Goal: Transaction & Acquisition: Purchase product/service

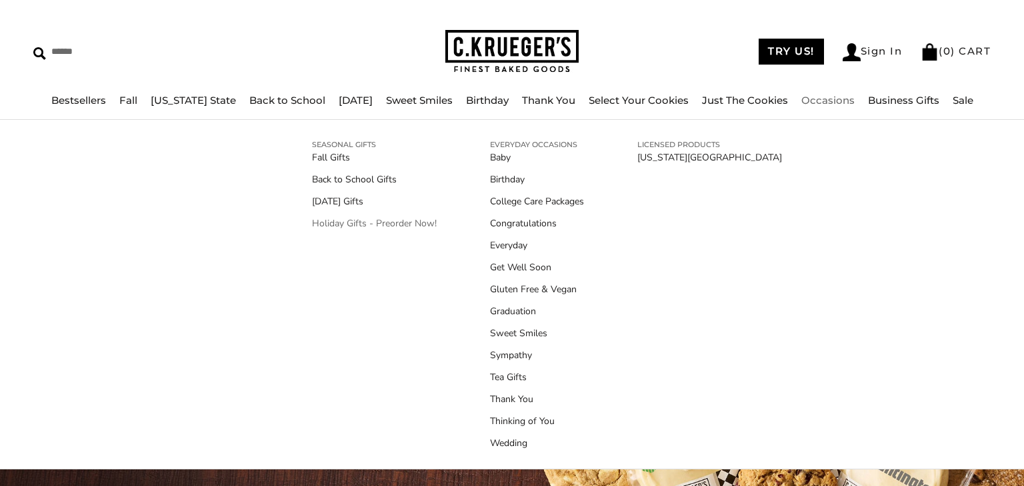
click at [347, 229] on link "Holiday Gifts - Preorder Now!" at bounding box center [374, 224] width 125 height 14
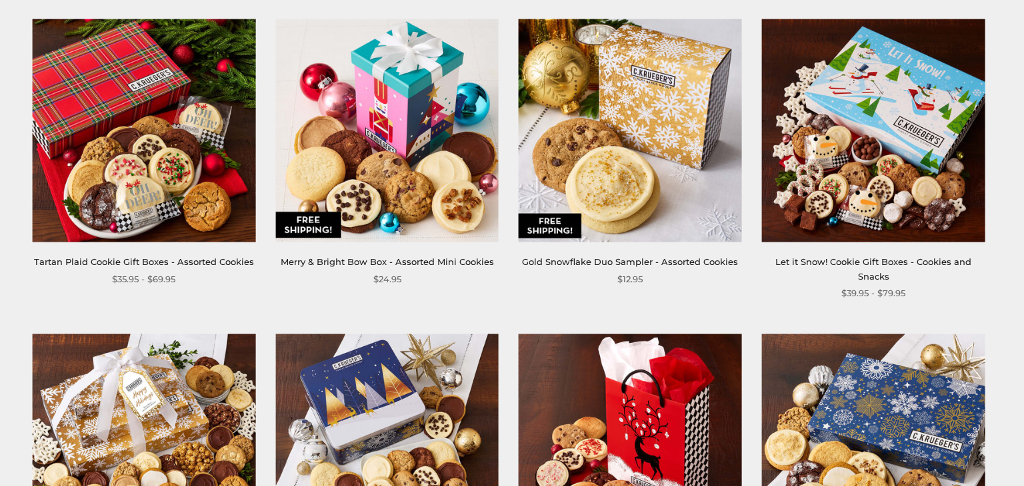
scroll to position [910, 0]
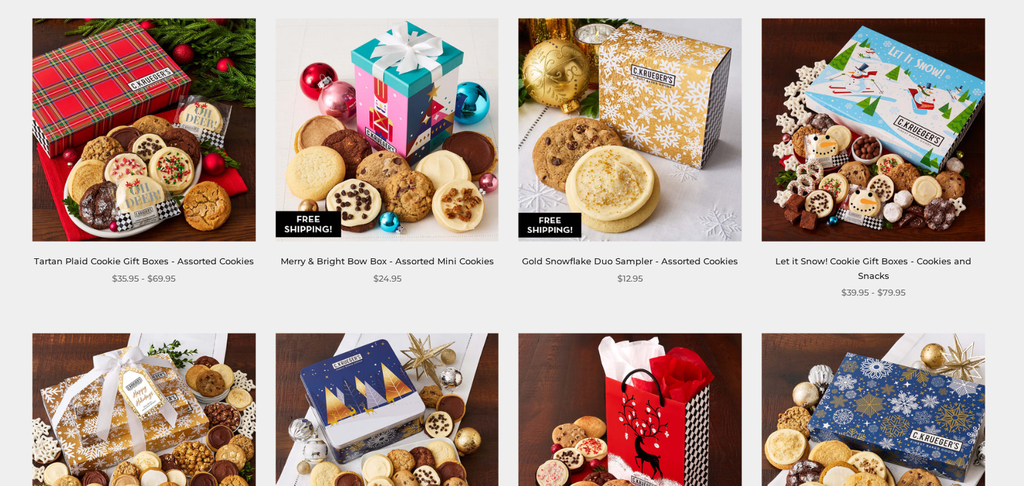
click at [349, 205] on img at bounding box center [386, 130] width 223 height 223
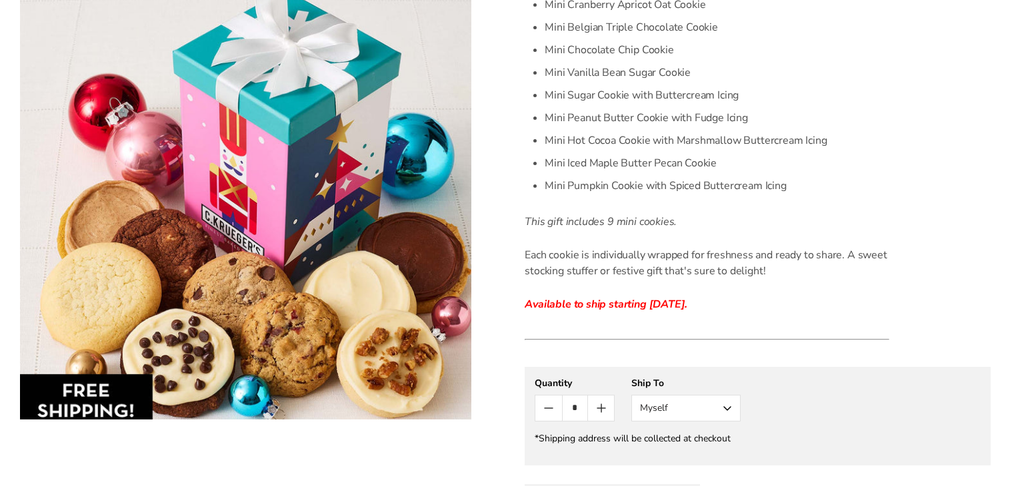
scroll to position [594, 0]
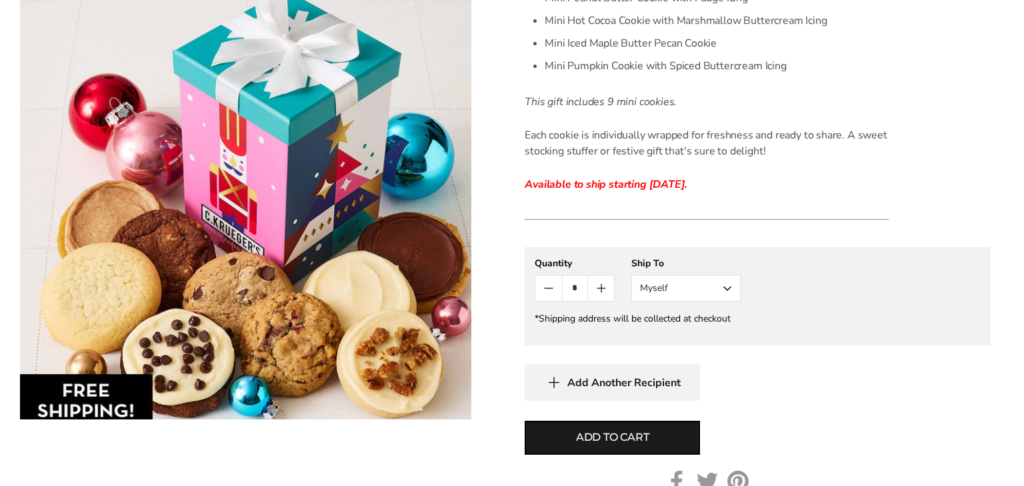
click at [680, 291] on button "Myself" at bounding box center [685, 288] width 109 height 27
click at [701, 337] on button "Other Recipient" at bounding box center [686, 338] width 108 height 24
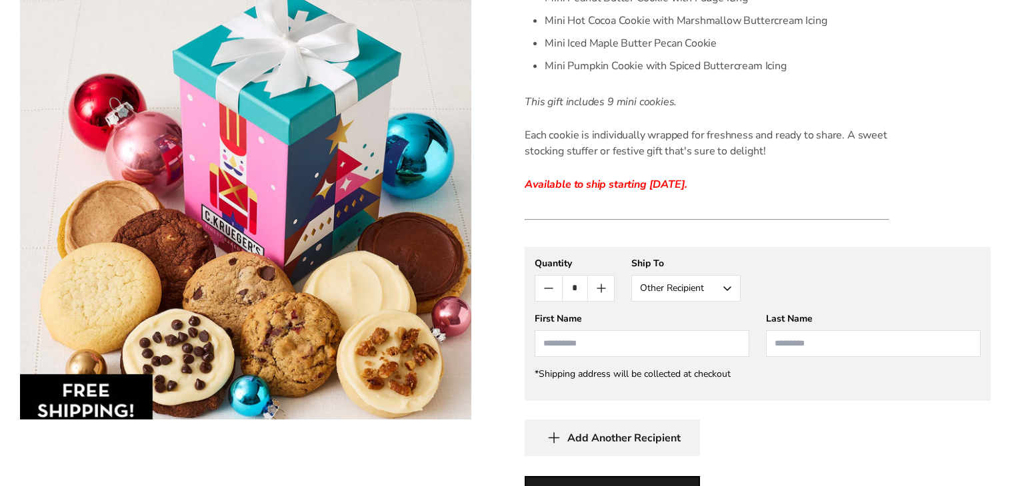
click at [669, 345] on input "First Name" at bounding box center [641, 344] width 215 height 27
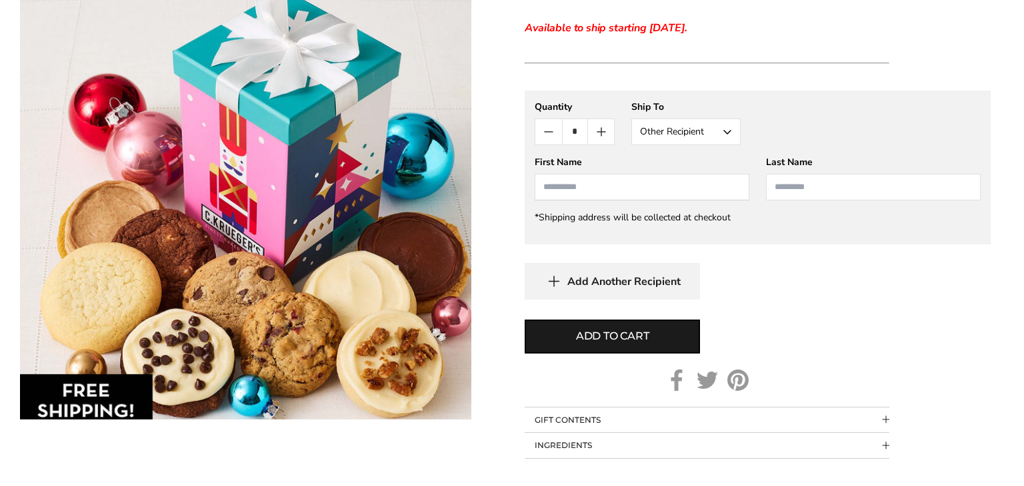
scroll to position [752, 0]
type input "**********"
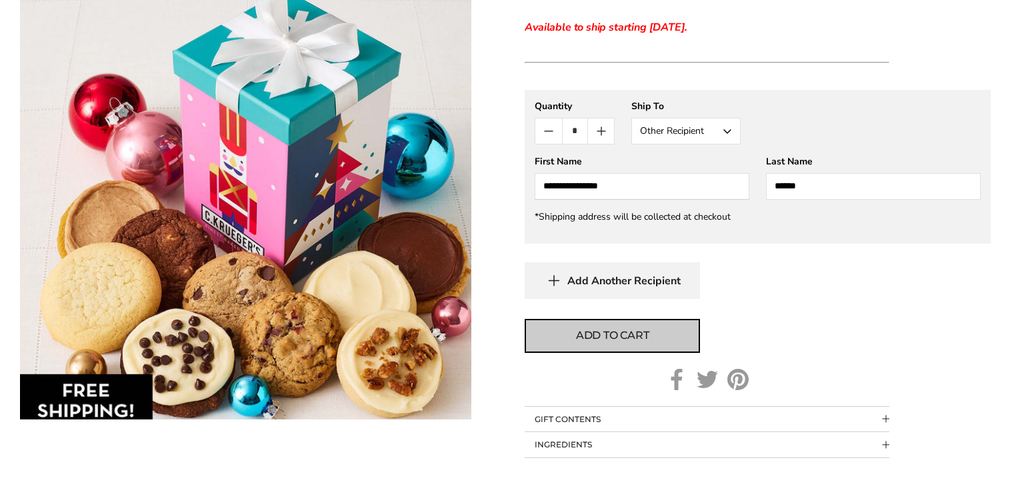
type input "******"
click at [609, 339] on span "Add to cart" at bounding box center [612, 336] width 73 height 16
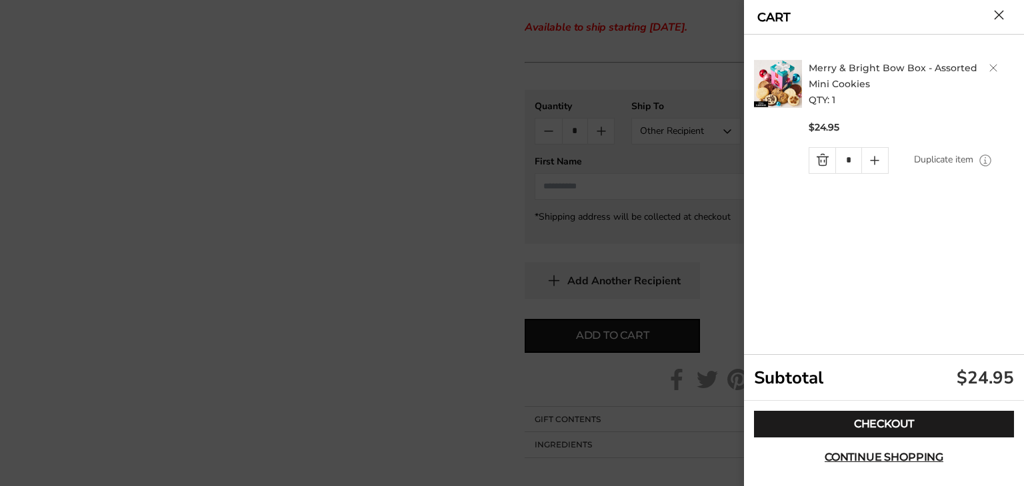
click at [994, 20] on button "Close cart" at bounding box center [999, 15] width 10 height 10
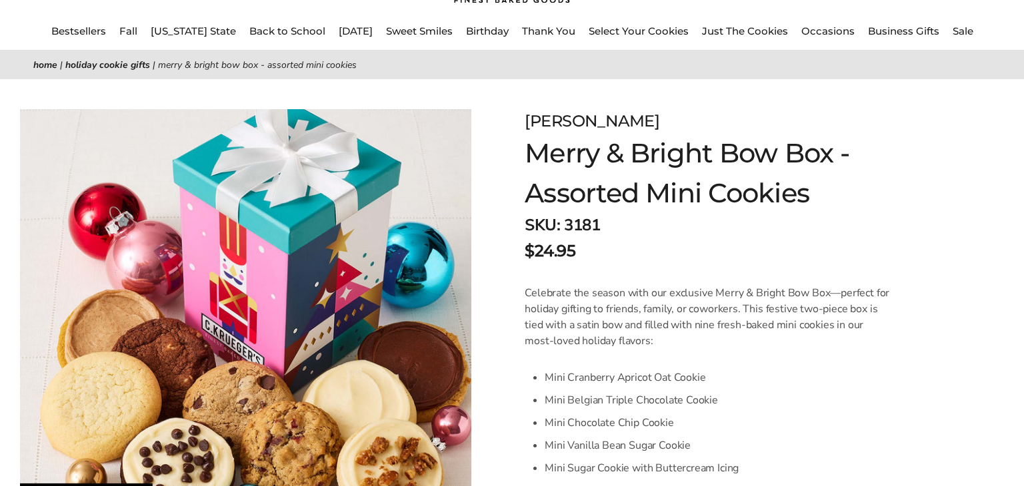
scroll to position [0, 0]
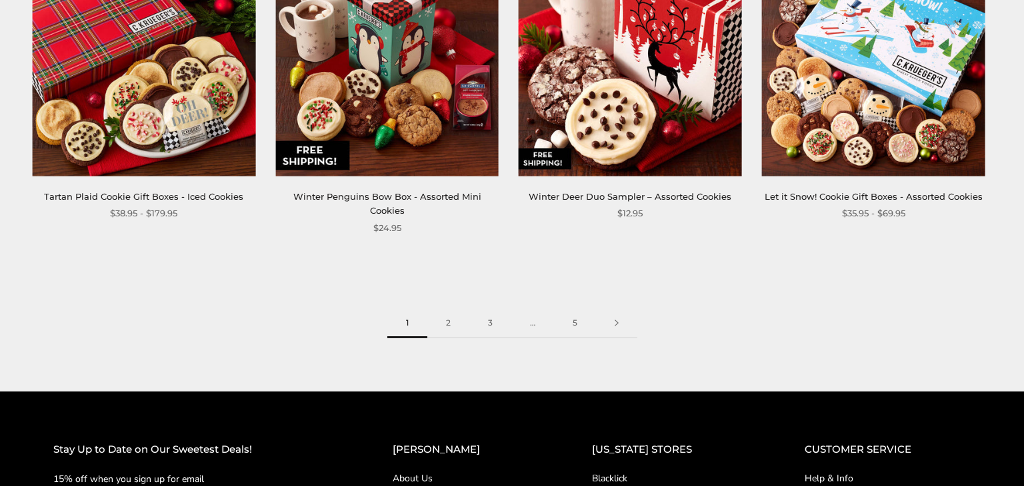
scroll to position [1921, 0]
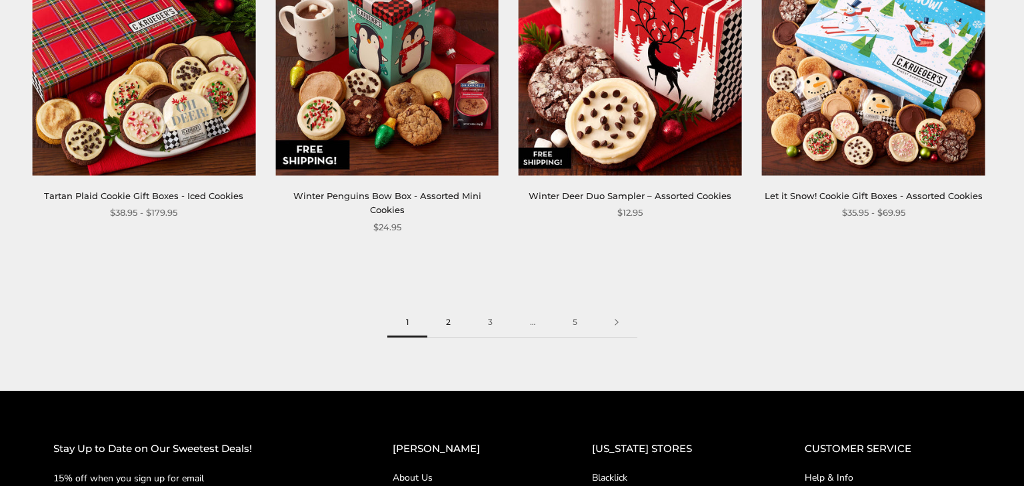
click at [438, 309] on link "2" at bounding box center [448, 323] width 42 height 30
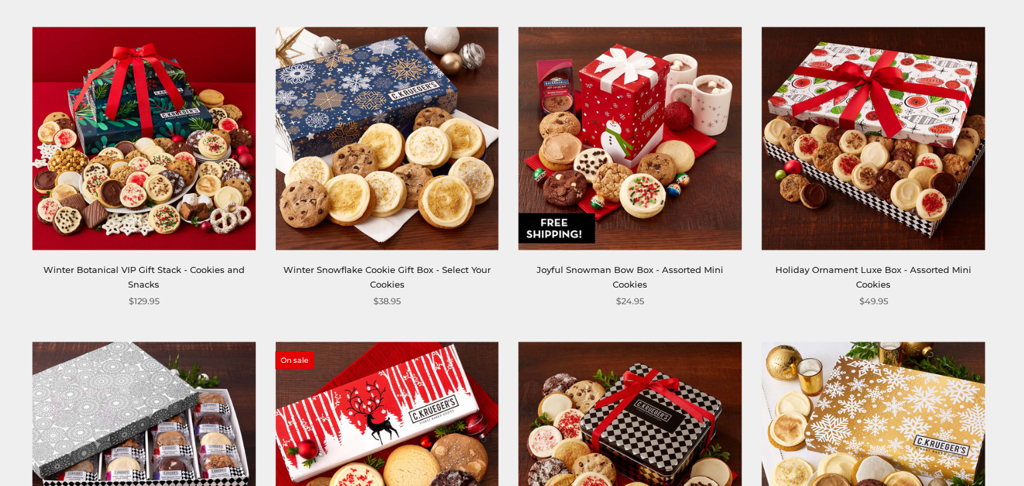
scroll to position [903, 0]
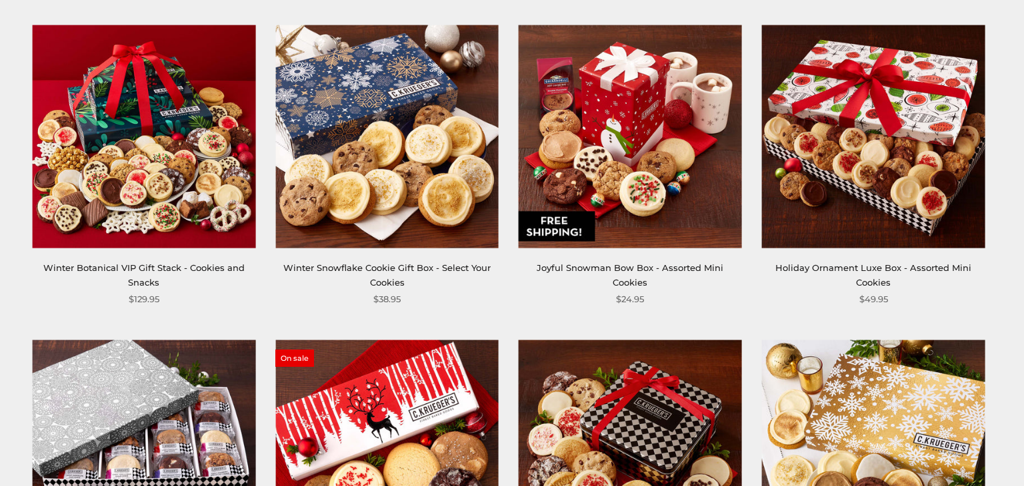
click at [618, 151] on img at bounding box center [629, 136] width 223 height 223
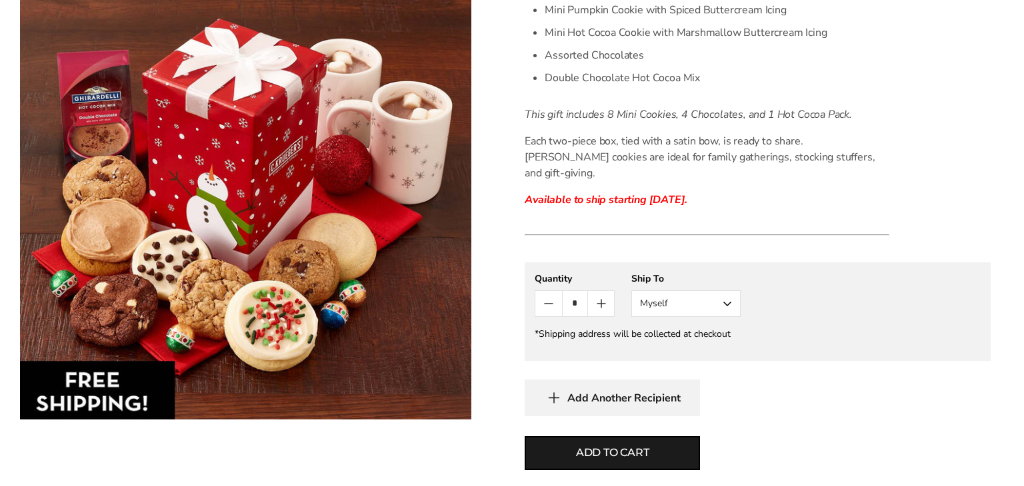
scroll to position [544, 0]
click at [660, 290] on button "Myself" at bounding box center [685, 303] width 109 height 27
click at [654, 341] on button "Other Recipient" at bounding box center [686, 353] width 108 height 24
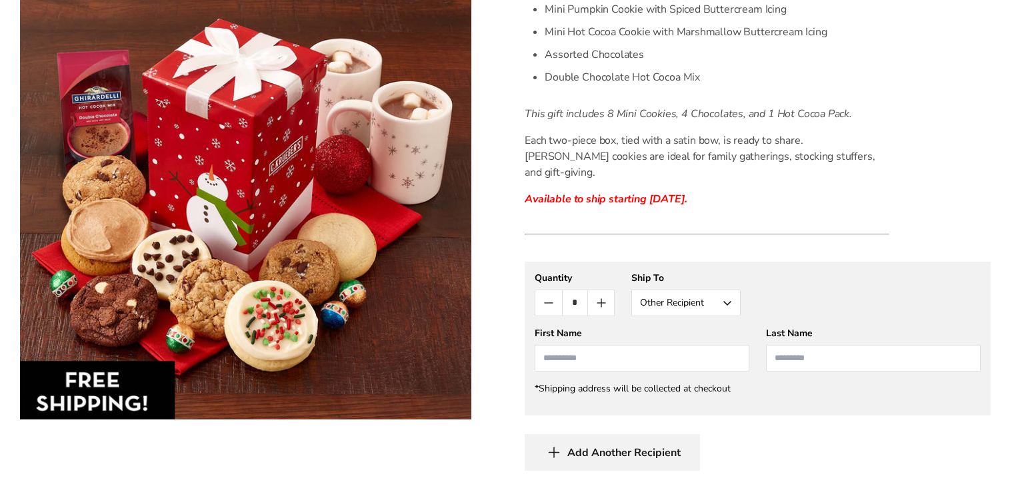
click at [589, 345] on input "First Name" at bounding box center [641, 358] width 215 height 27
type input "****"
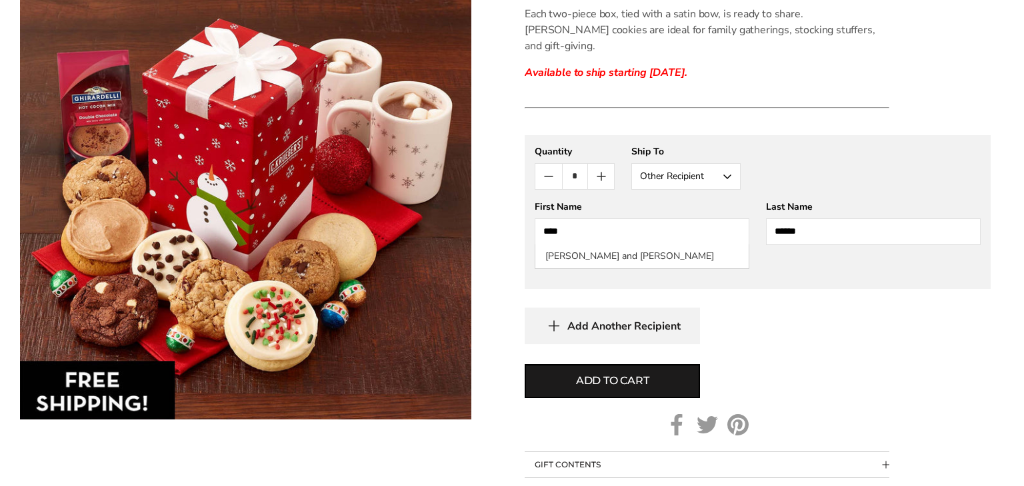
scroll to position [672, 0]
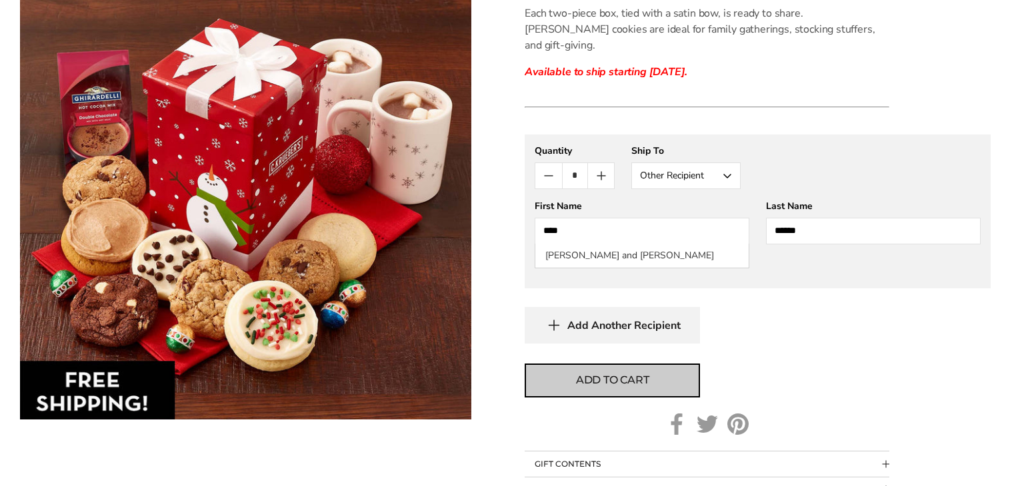
type input "******"
click at [632, 373] on span "Add to cart" at bounding box center [612, 381] width 73 height 16
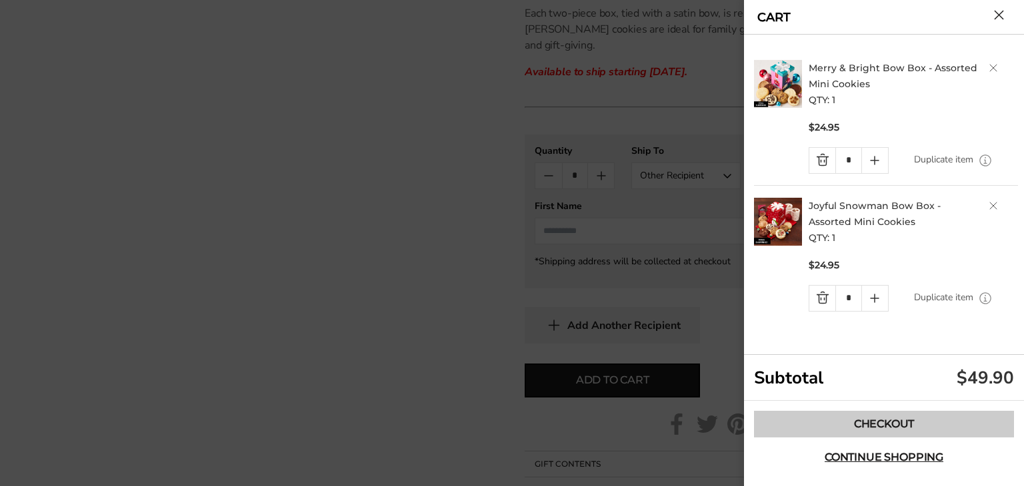
click at [954, 426] on link "Checkout" at bounding box center [884, 424] width 260 height 27
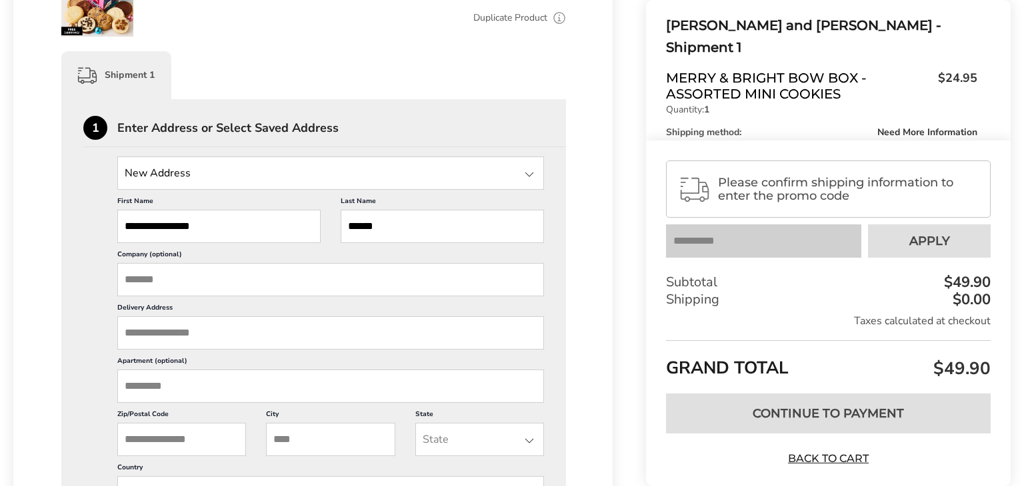
scroll to position [299, 0]
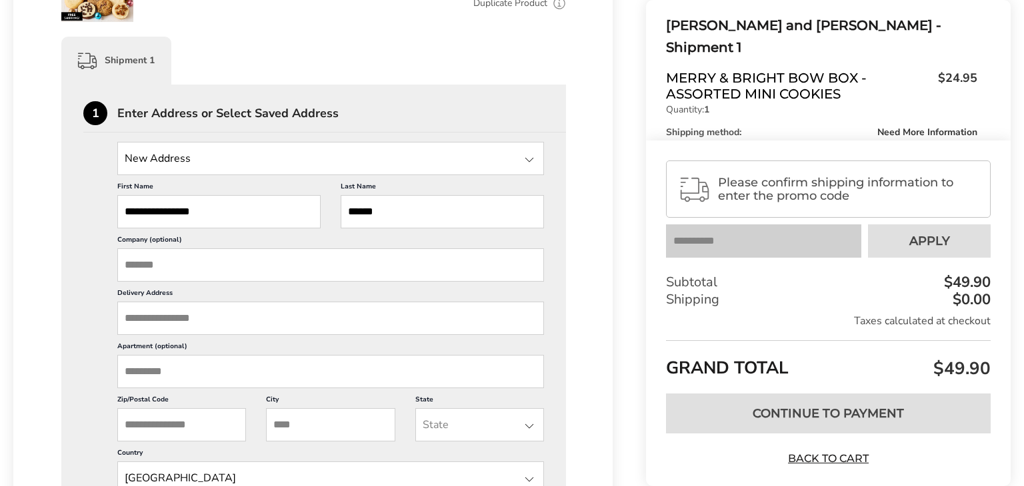
click at [438, 269] on input "Company (optional)" at bounding box center [330, 265] width 426 height 33
click at [239, 319] on input "Delivery Address" at bounding box center [330, 318] width 426 height 33
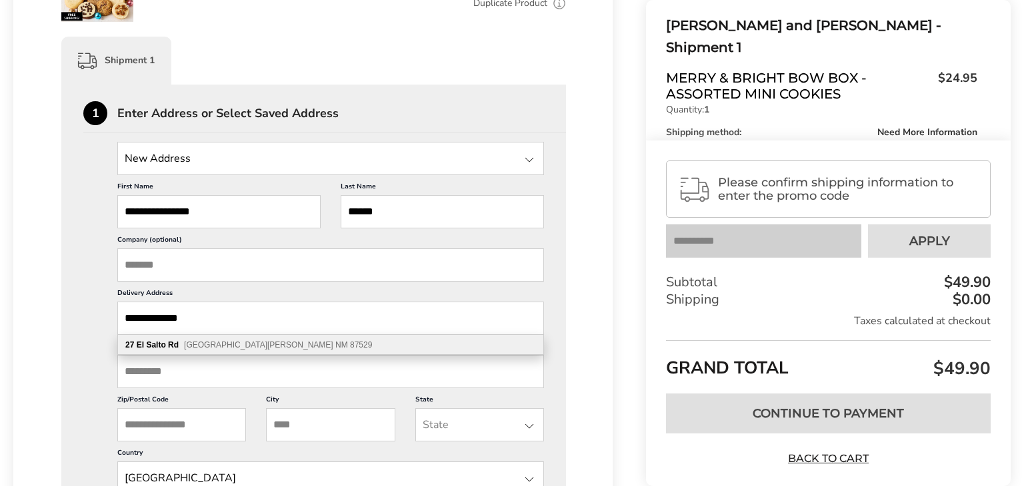
click at [155, 348] on b "El Salto" at bounding box center [151, 345] width 29 height 9
type input "**********"
type input "********"
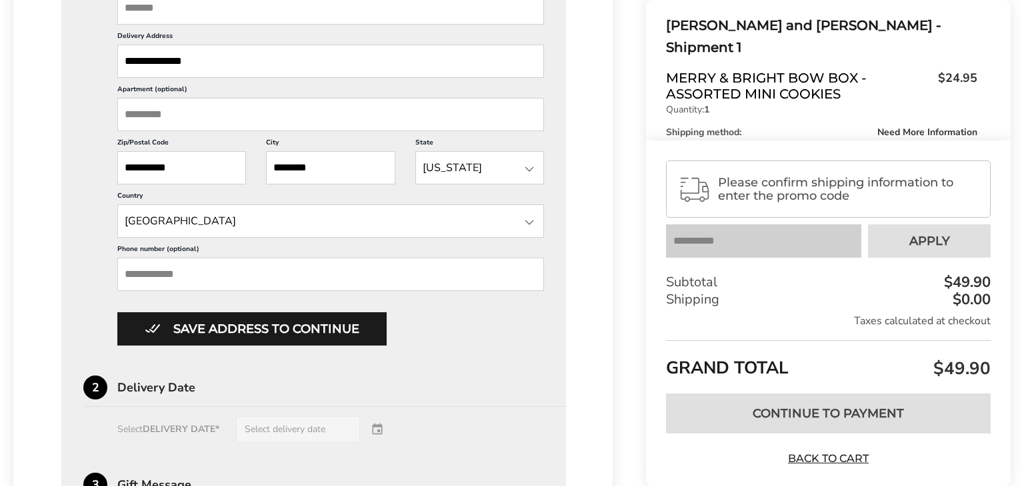
scroll to position [557, 0]
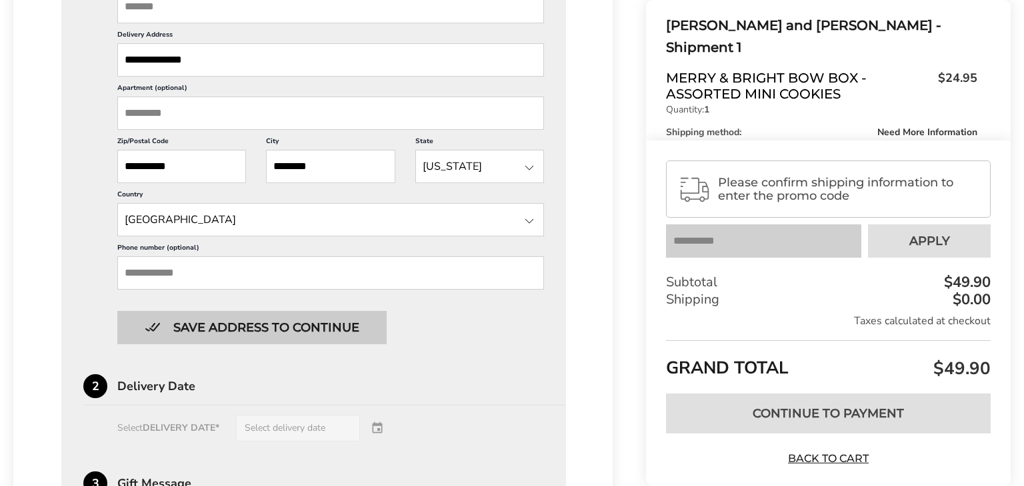
click at [152, 320] on button "Save address to continue" at bounding box center [251, 327] width 269 height 33
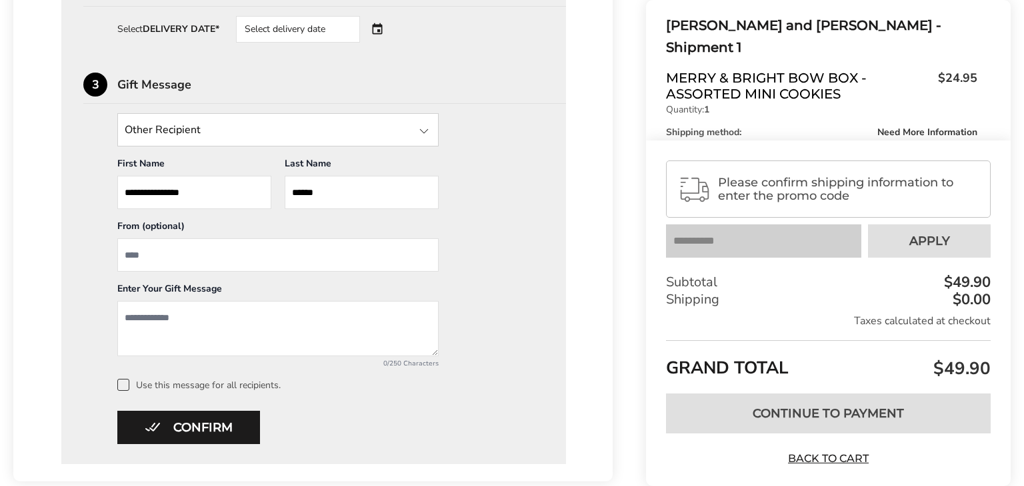
click at [127, 317] on textarea "Add a message" at bounding box center [277, 328] width 321 height 55
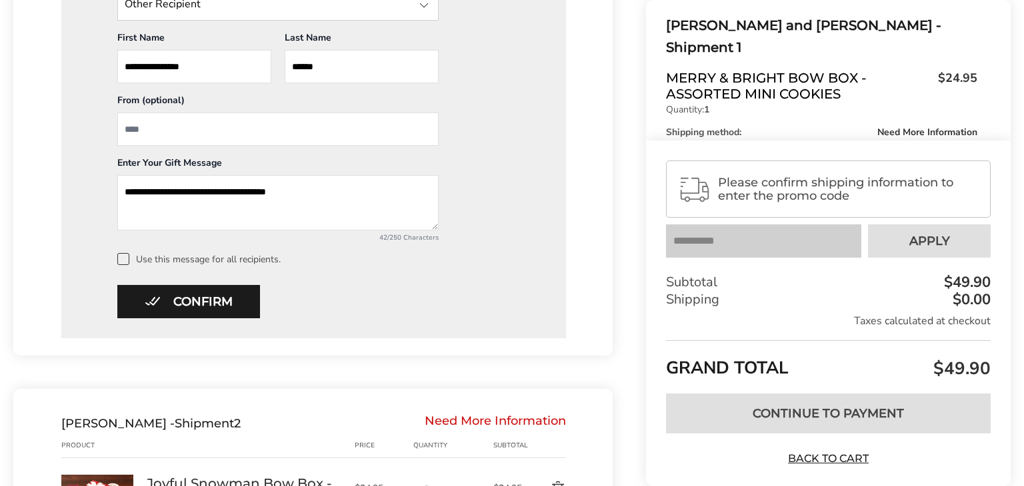
scroll to position [686, 0]
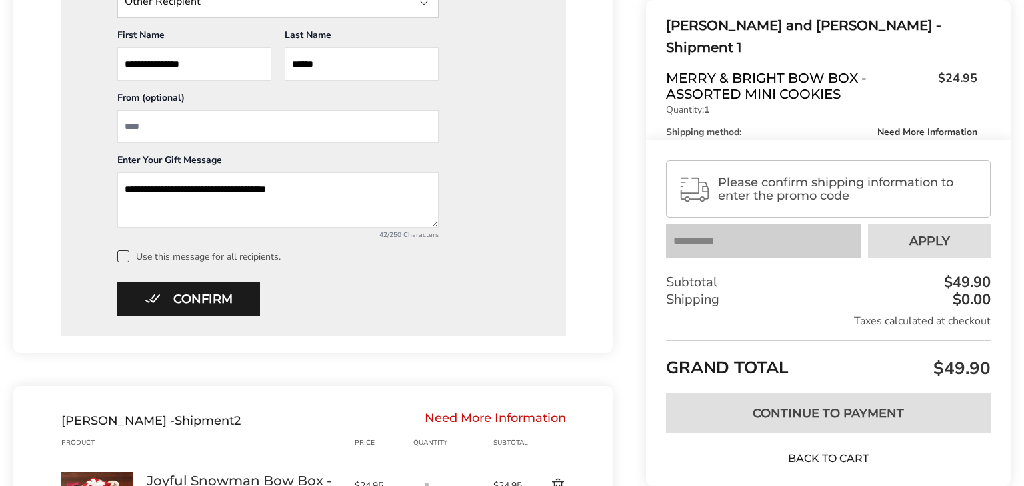
type textarea "**********"
click at [123, 252] on span at bounding box center [123, 257] width 12 height 12
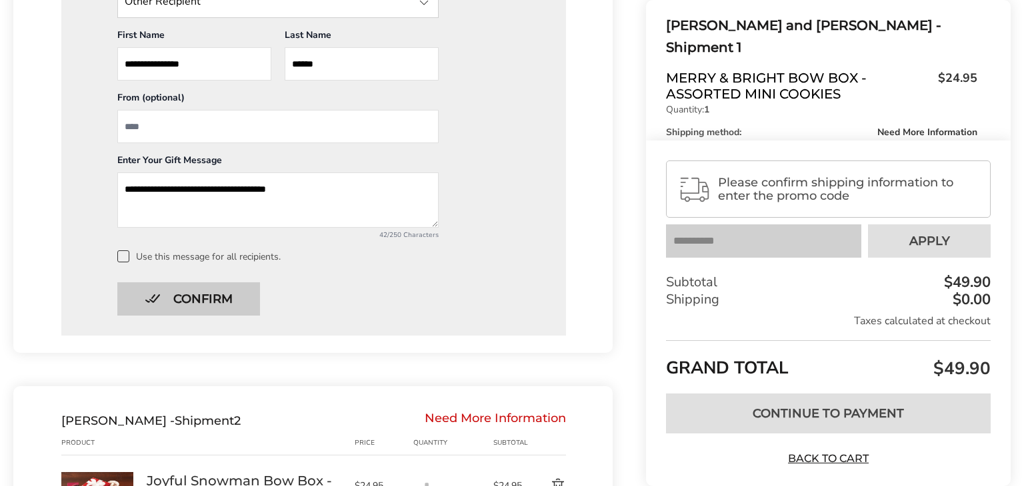
click at [145, 290] on button "Confirm" at bounding box center [188, 299] width 143 height 33
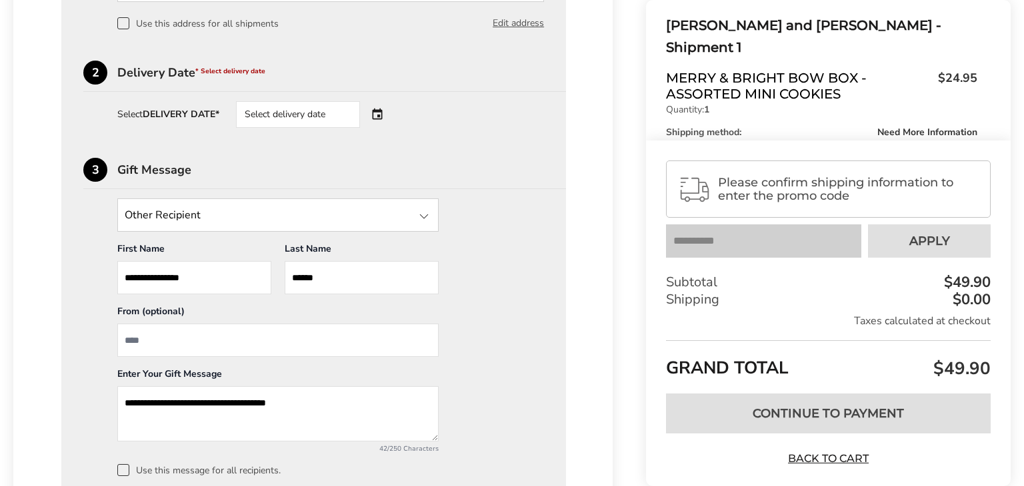
scroll to position [464, 0]
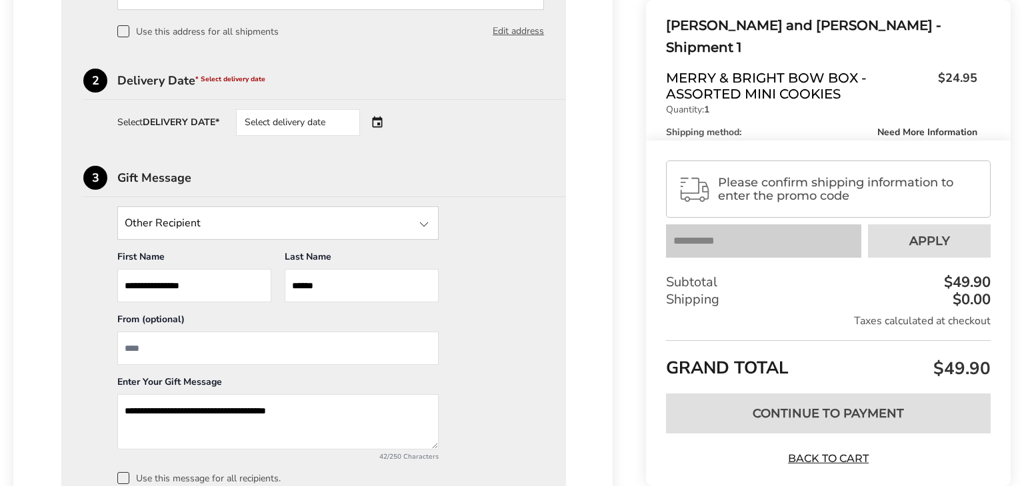
click at [379, 125] on div "Select delivery date" at bounding box center [316, 122] width 161 height 27
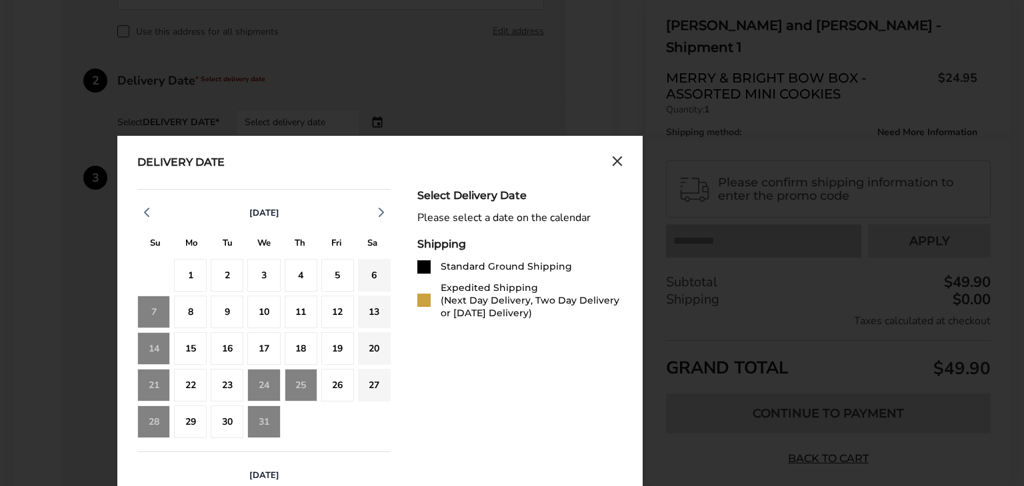
click at [263, 353] on div "17" at bounding box center [263, 349] width 33 height 33
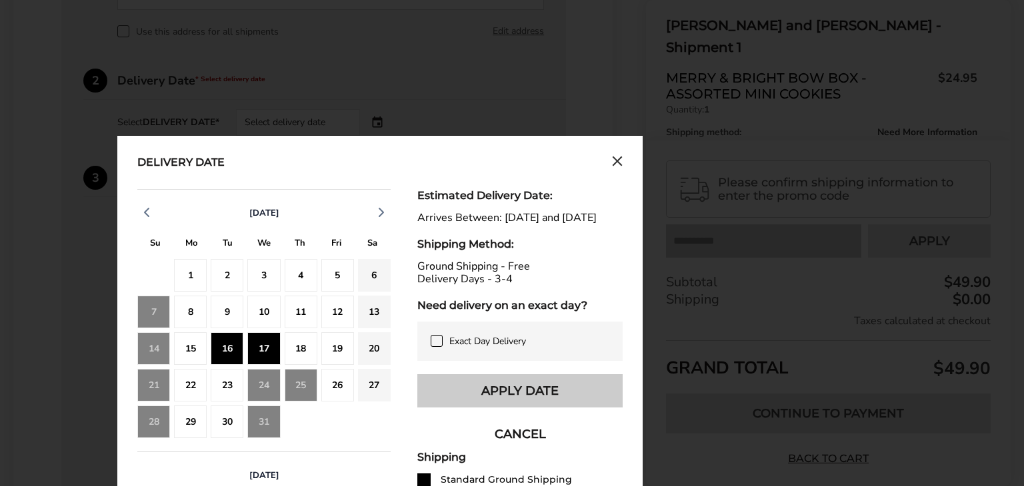
click at [464, 407] on button "Apply Date" at bounding box center [519, 391] width 205 height 33
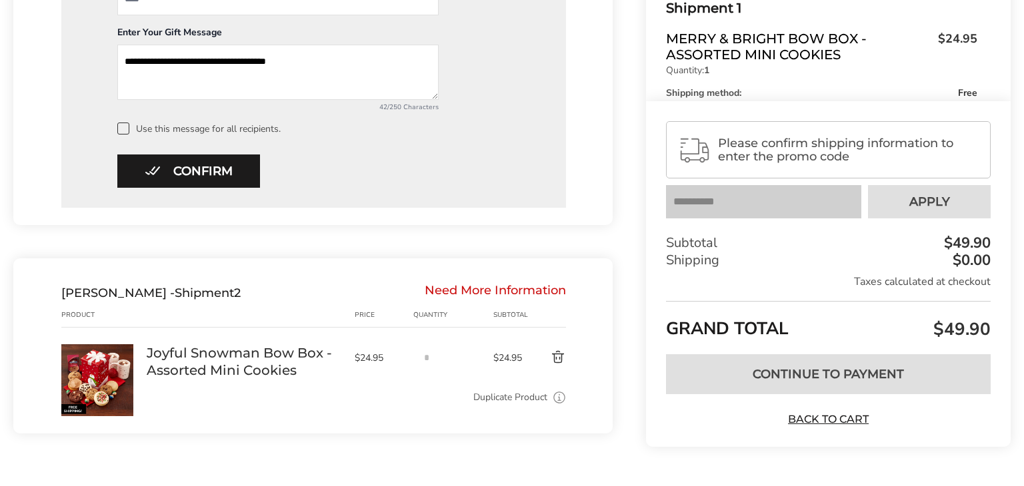
scroll to position [846, 0]
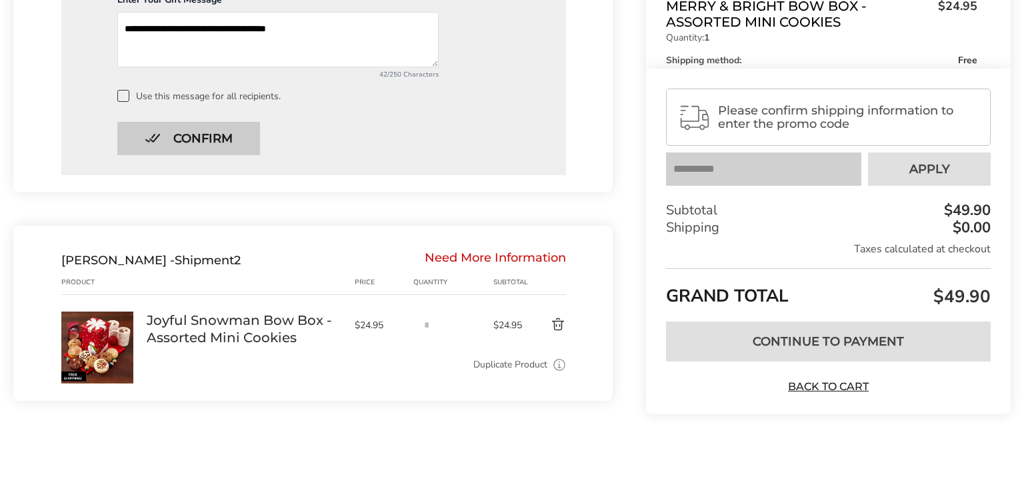
click at [179, 143] on button "Confirm" at bounding box center [188, 138] width 143 height 33
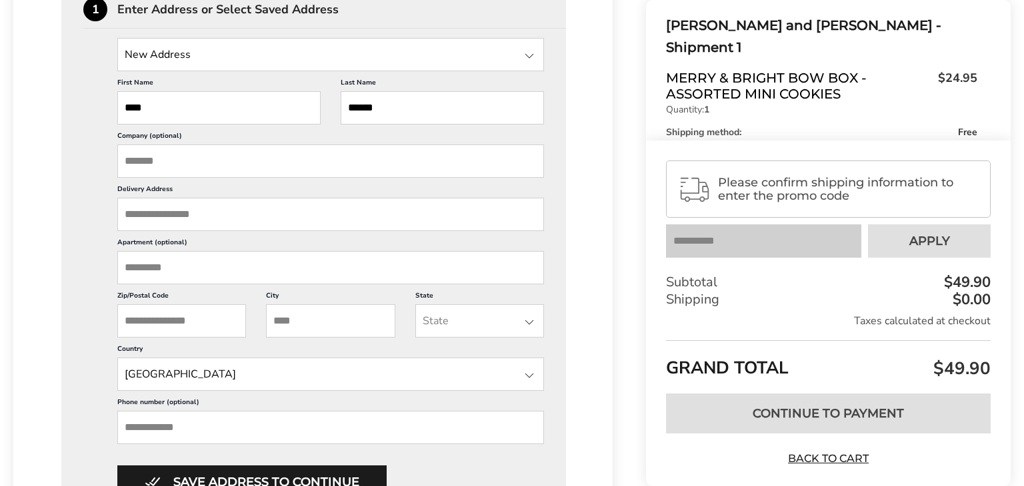
scroll to position [712, 0]
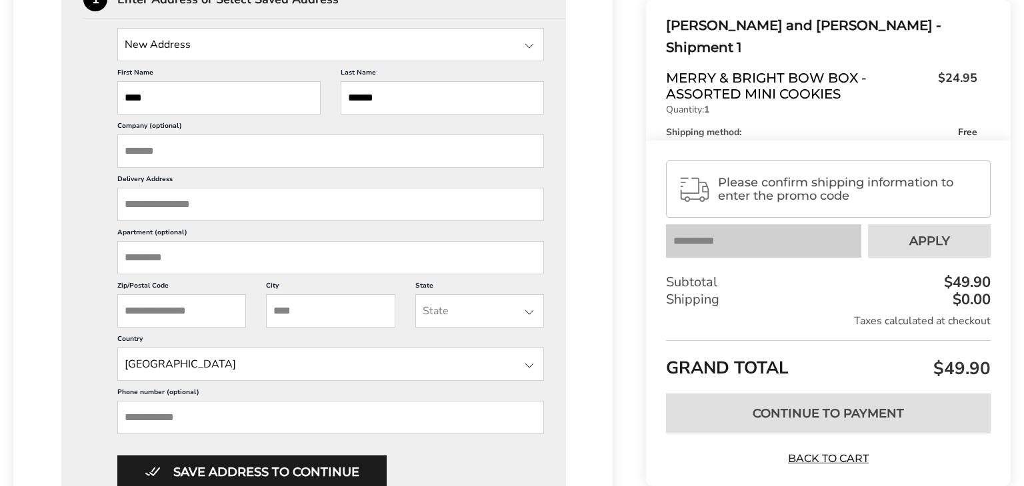
click at [137, 204] on input "Delivery Address" at bounding box center [330, 204] width 426 height 33
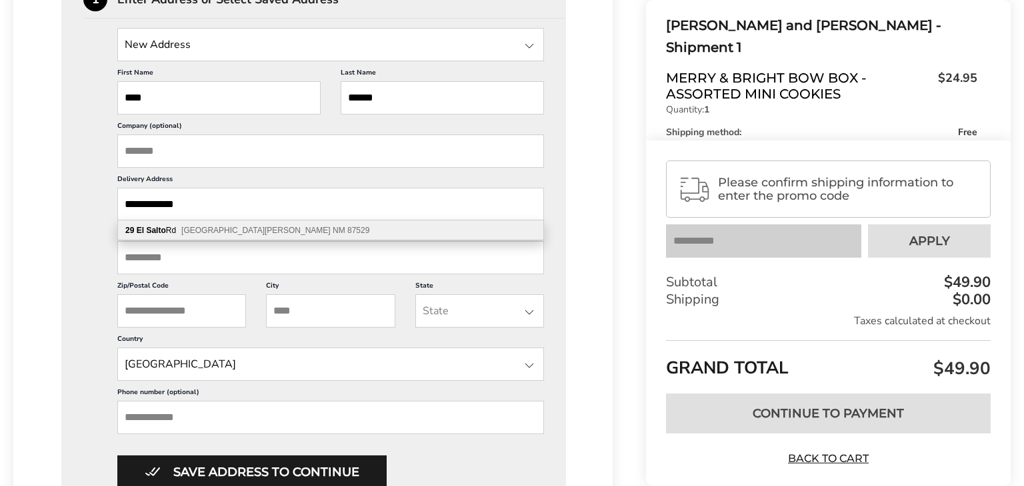
click at [197, 254] on input "Apartment (optional)" at bounding box center [330, 257] width 426 height 33
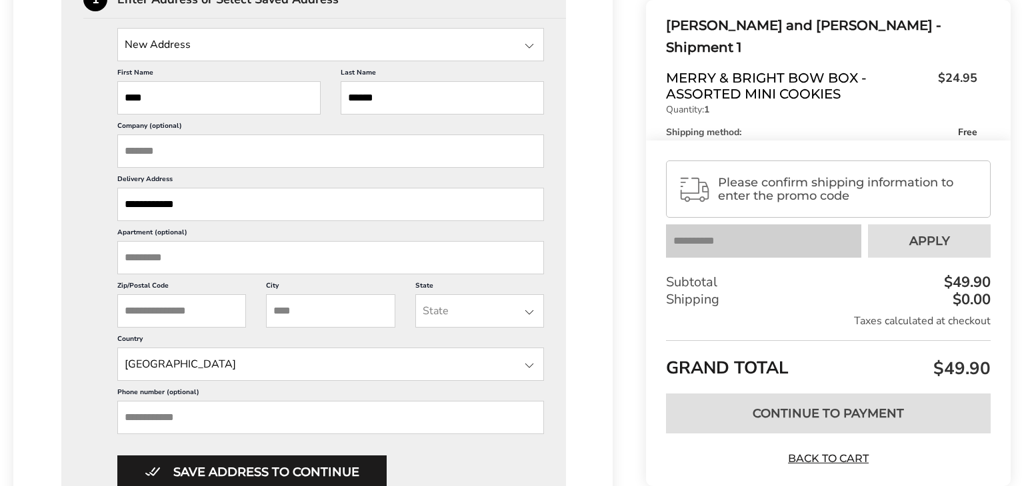
click at [151, 201] on input "**********" at bounding box center [330, 204] width 426 height 33
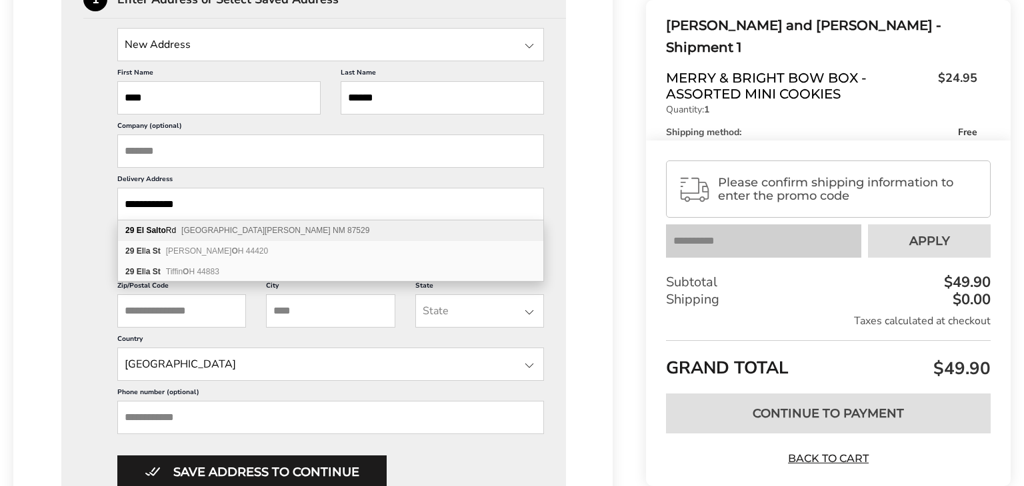
click at [205, 227] on span "El Prado NM 87529" at bounding box center [275, 230] width 188 height 9
type input "**********"
type input "********"
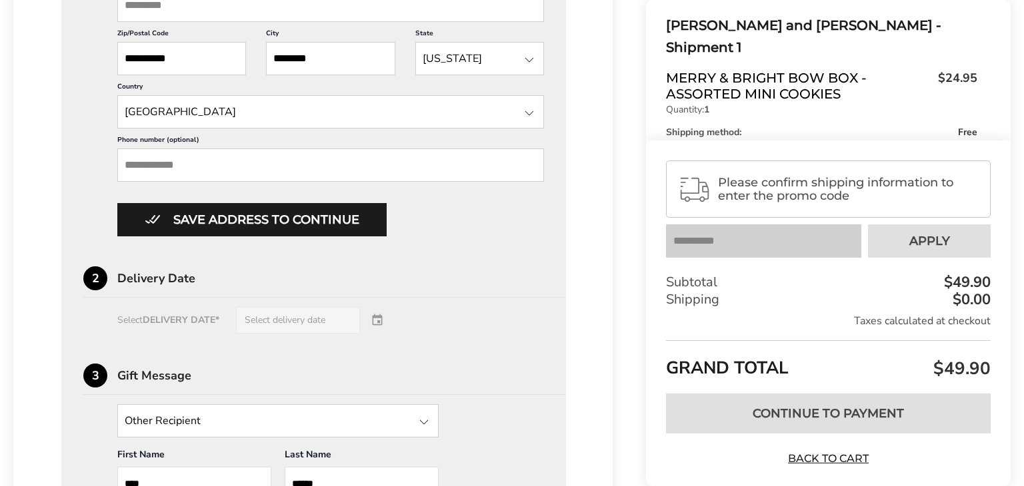
scroll to position [966, 0]
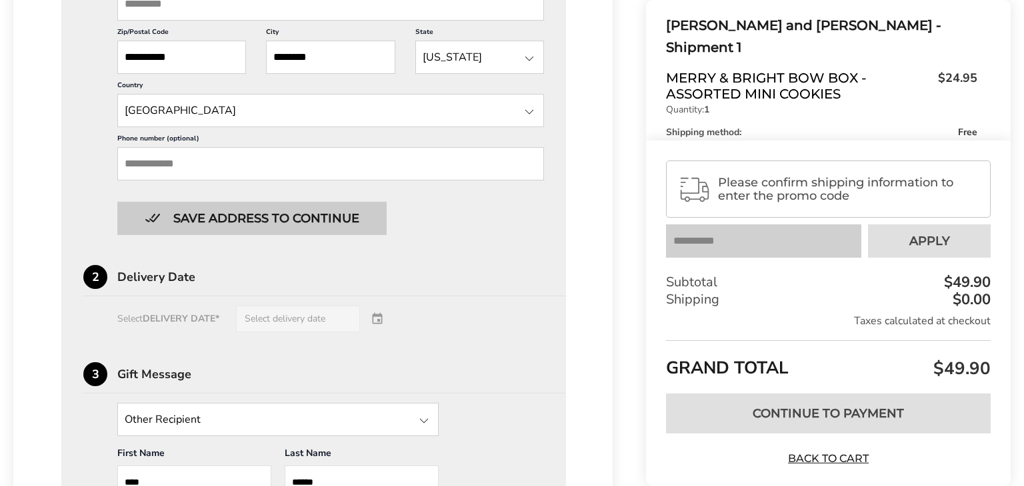
click at [136, 218] on button "Save address to continue" at bounding box center [251, 218] width 269 height 33
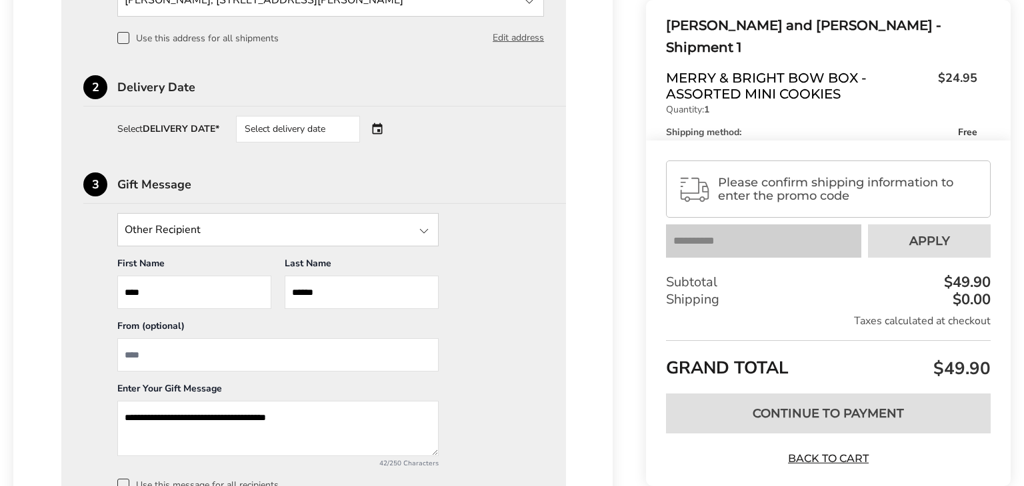
scroll to position [759, 0]
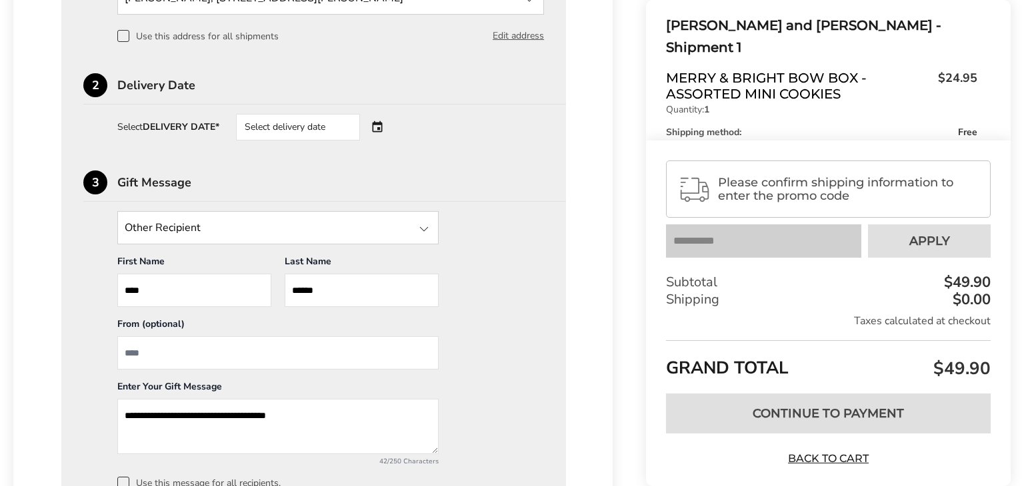
click at [360, 122] on div "Select delivery date" at bounding box center [298, 127] width 124 height 27
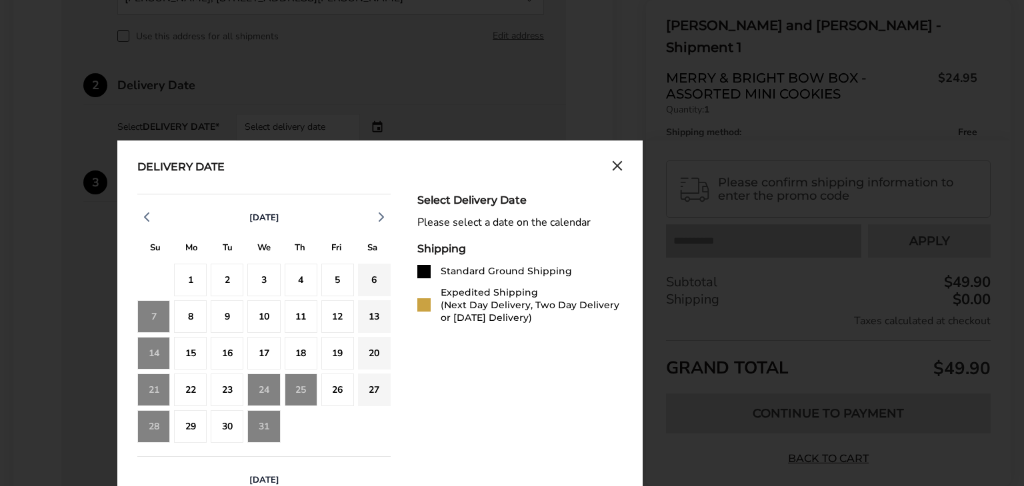
click at [262, 347] on div "17" at bounding box center [263, 353] width 33 height 33
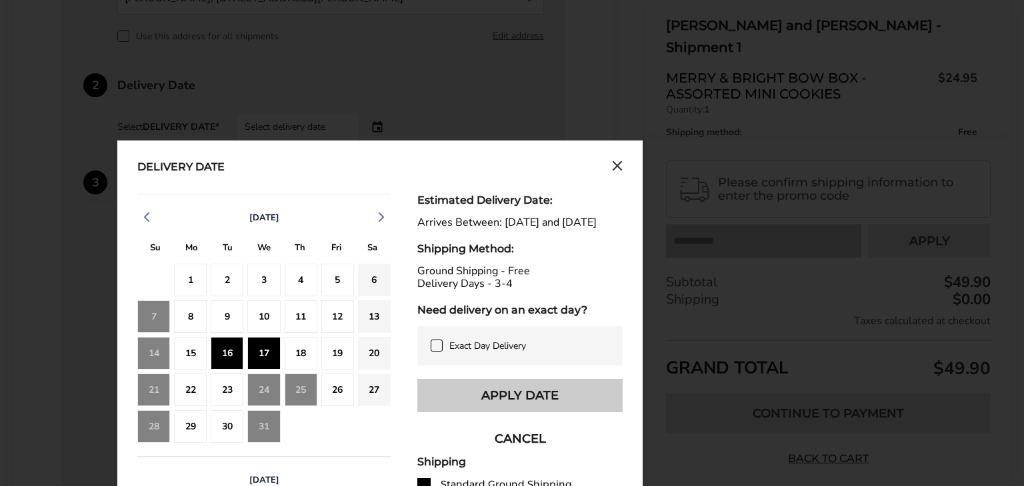
click at [505, 411] on button "Apply Date" at bounding box center [519, 395] width 205 height 33
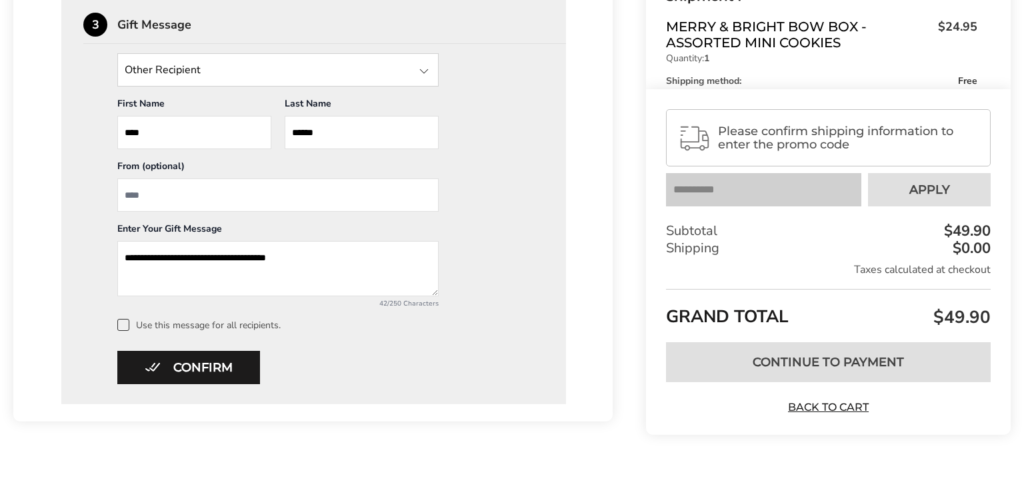
scroll to position [918, 0]
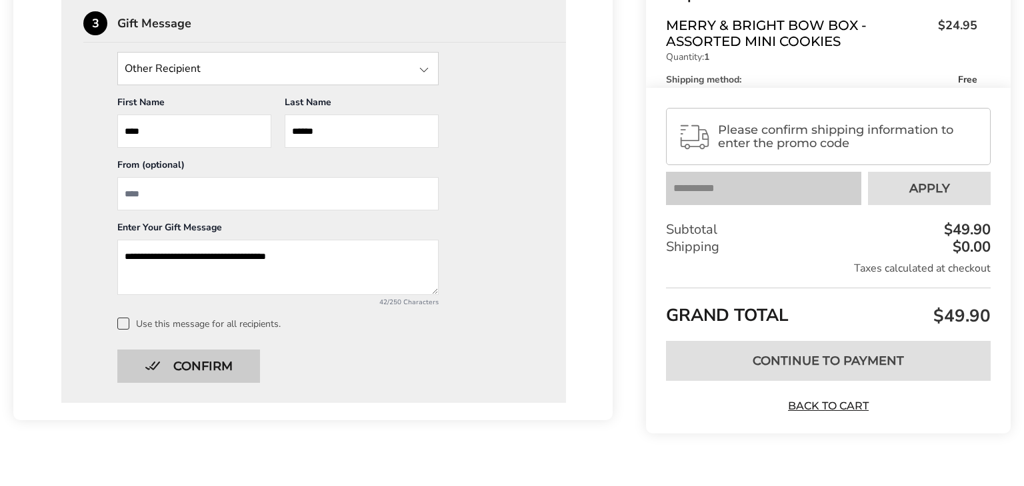
click at [135, 359] on button "Confirm" at bounding box center [188, 366] width 143 height 33
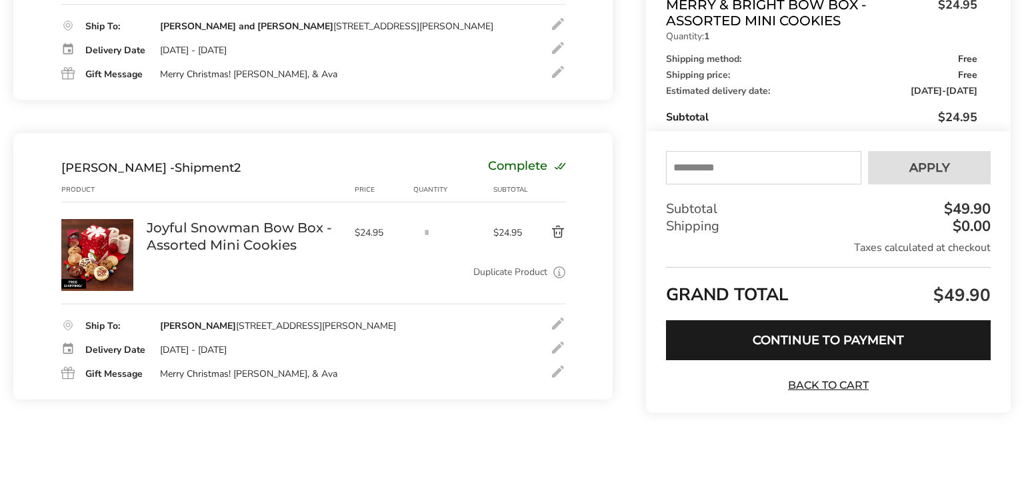
scroll to position [329, 0]
click at [742, 175] on input "text" at bounding box center [763, 168] width 195 height 33
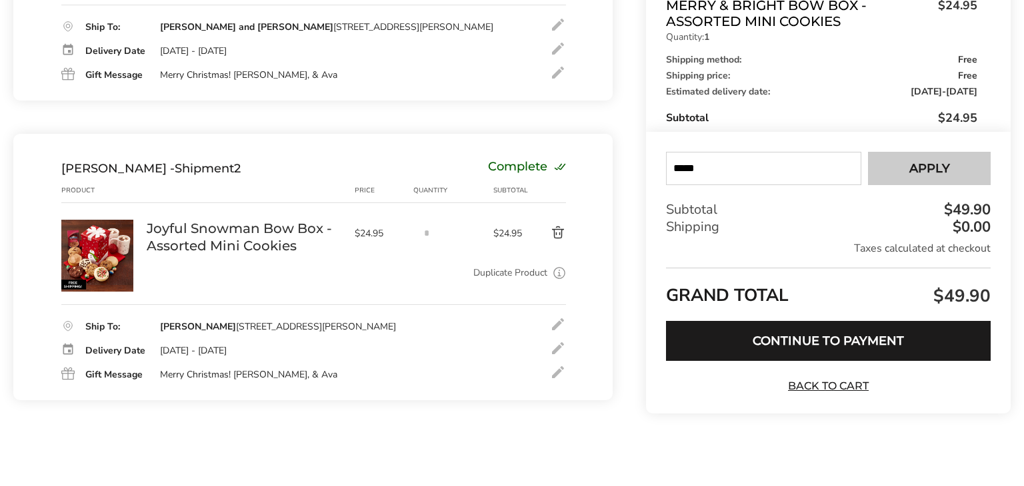
type input "*****"
click at [916, 170] on span "Apply" at bounding box center [929, 169] width 41 height 12
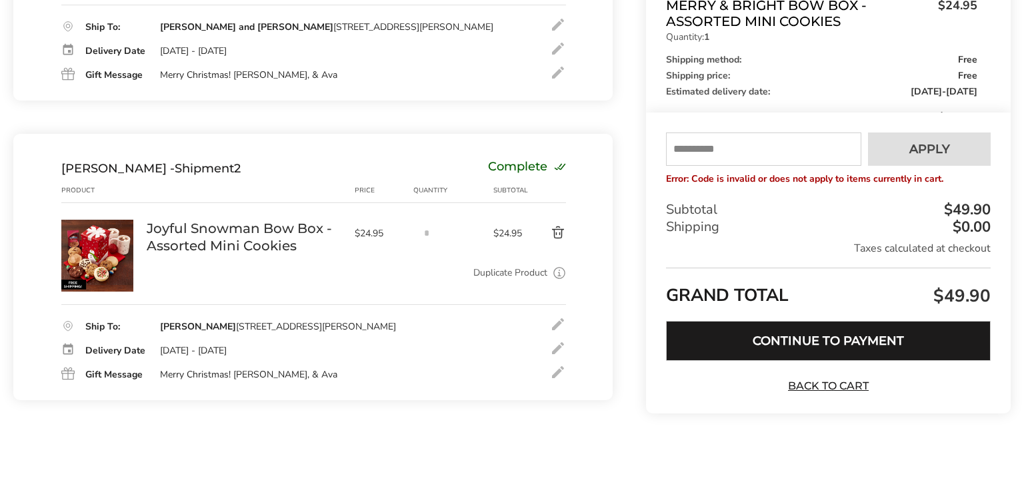
click at [760, 333] on button "Continue to Payment" at bounding box center [828, 341] width 325 height 40
